Goal: Task Accomplishment & Management: Manage account settings

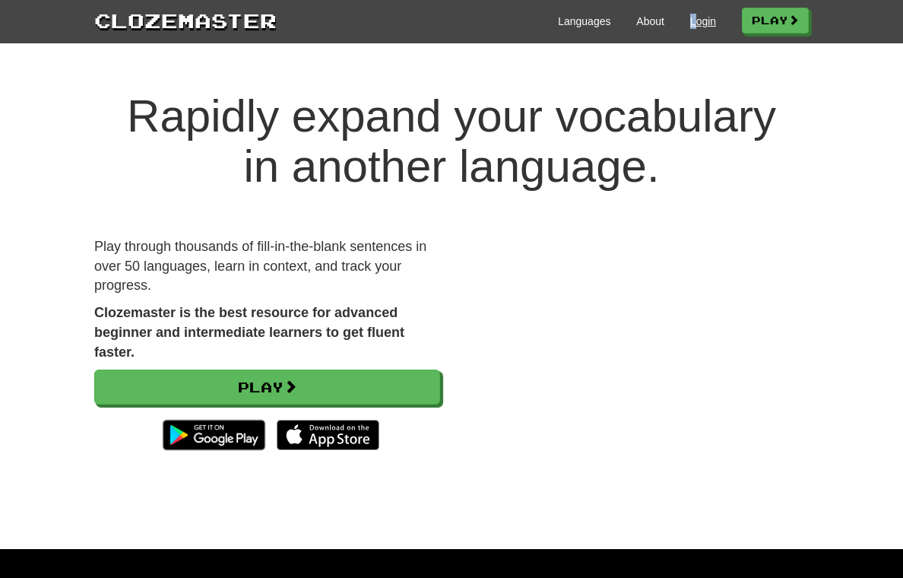
click at [767, 14] on div "Languages About Login Play" at bounding box center [543, 20] width 532 height 28
click at [716, 23] on link "Login" at bounding box center [703, 21] width 26 height 15
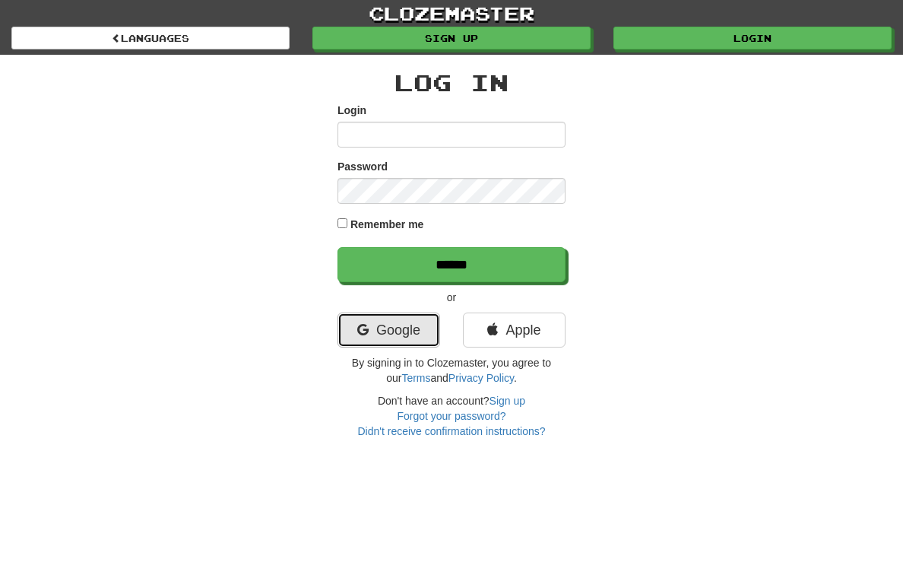
click at [388, 343] on link "Google" at bounding box center [389, 329] width 103 height 35
